Goal: Transaction & Acquisition: Download file/media

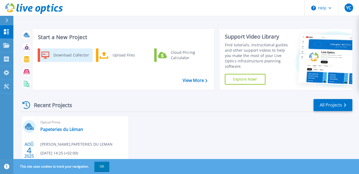
click at [77, 56] on div "Download Collector" at bounding box center [71, 55] width 40 height 11
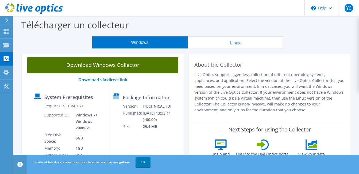
click at [122, 69] on link "Download Windows Collector" at bounding box center [102, 65] width 151 height 16
